Goal: Check status: Check status

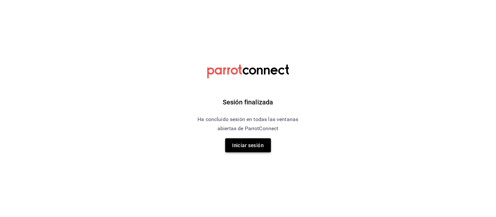
click at [265, 149] on button "Iniciar sesión" at bounding box center [248, 146] width 46 height 14
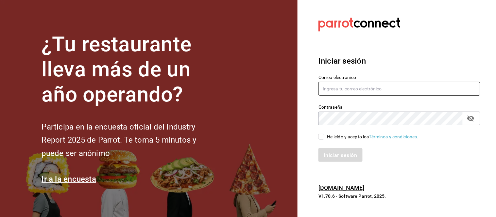
type input "aderezocrea@gmail.com"
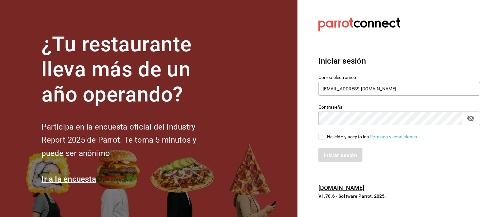
click at [332, 136] on font "He leído y acepto los" at bounding box center [348, 136] width 42 height 5
click at [324, 136] on input "He leído y acepto los Términos y condiciones." at bounding box center [321, 137] width 6 height 6
checkbox input "true"
click at [330, 158] on font "Iniciar sesión" at bounding box center [340, 155] width 33 height 6
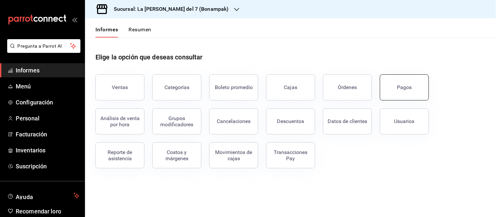
click at [406, 89] on font "Pagos" at bounding box center [404, 87] width 15 height 6
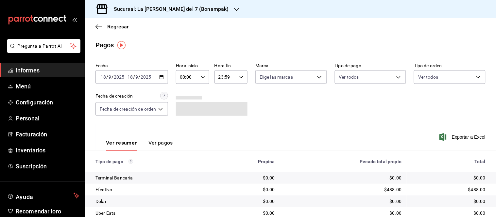
click at [132, 78] on input "18" at bounding box center [130, 77] width 6 height 5
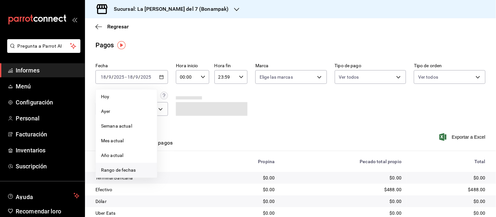
click at [125, 169] on font "Rango de fechas" at bounding box center [118, 170] width 35 height 5
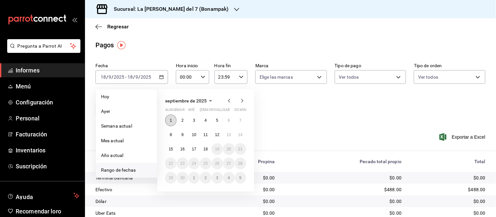
click at [171, 120] on font "1" at bounding box center [171, 120] width 2 height 5
click at [208, 152] on button "18" at bounding box center [205, 149] width 11 height 12
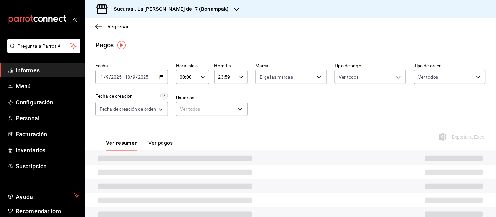
click at [148, 75] on input "2025" at bounding box center [143, 77] width 11 height 5
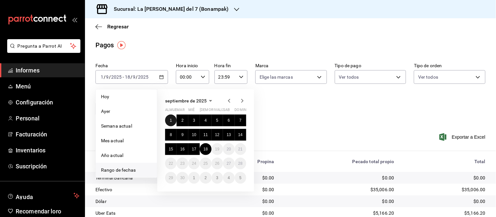
click at [172, 120] on button "1" at bounding box center [170, 121] width 11 height 12
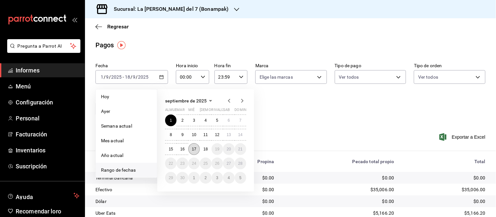
click at [194, 151] on font "17" at bounding box center [194, 149] width 4 height 5
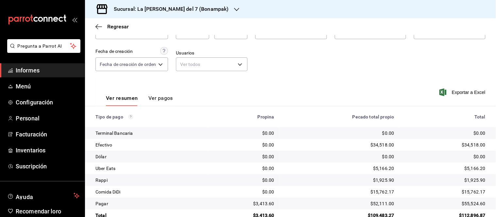
scroll to position [59, 0]
